Goal: Task Accomplishment & Management: Manage account settings

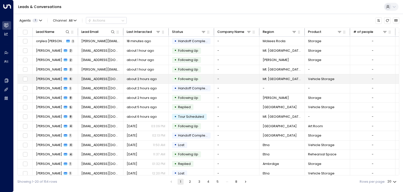
click at [109, 80] on span "[EMAIL_ADDRESS][DOMAIN_NAME]" at bounding box center [100, 79] width 39 height 5
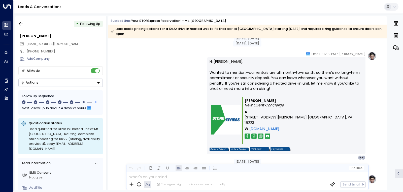
scroll to position [968, 0]
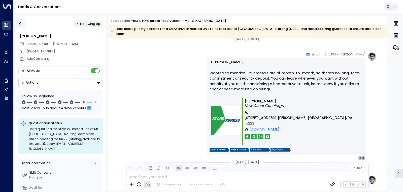
click at [21, 23] on icon "button" at bounding box center [20, 23] width 5 height 5
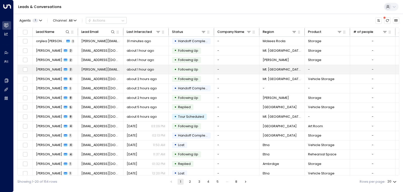
click at [56, 70] on span "[PERSON_NAME]" at bounding box center [49, 69] width 26 height 5
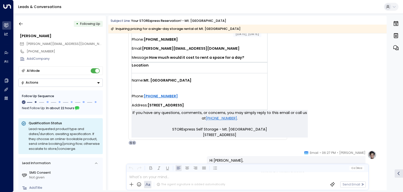
scroll to position [277, 0]
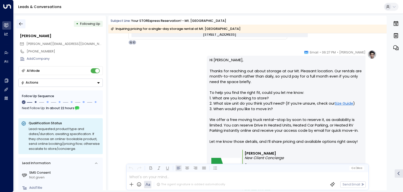
click at [20, 22] on icon "button" at bounding box center [20, 23] width 5 height 5
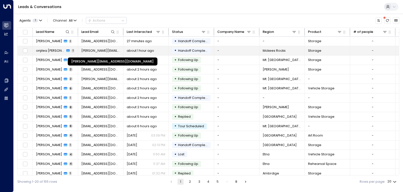
click at [95, 52] on span "[PERSON_NAME][EMAIL_ADDRESS][DOMAIN_NAME]" at bounding box center [100, 51] width 39 height 5
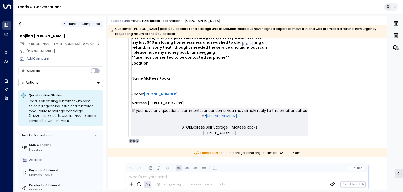
scroll to position [151, 0]
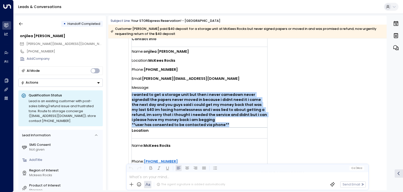
drag, startPoint x: 229, startPoint y: 124, endPoint x: 131, endPoint y: 97, distance: 101.3
click at [132, 97] on span "i wanted to get a storage unit but then i never camedown never signedall the pa…" at bounding box center [199, 109] width 135 height 35
click at [22, 22] on icon "button" at bounding box center [20, 23] width 5 height 5
